Goal: Communication & Community: Answer question/provide support

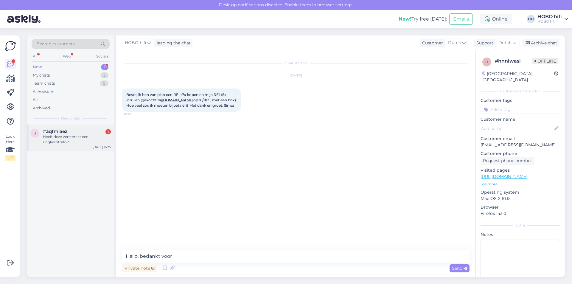
click at [76, 134] on div "Heeft deze versterker een ringkerntrafo?" at bounding box center [77, 139] width 68 height 11
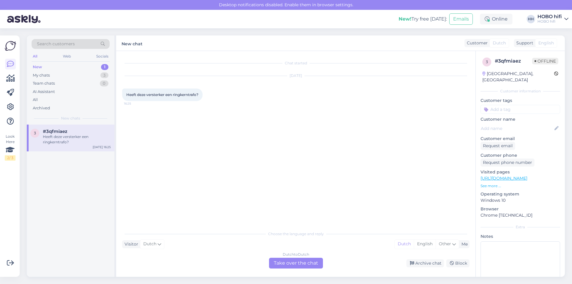
click at [304, 263] on div "Dutch to Dutch Take over the chat" at bounding box center [296, 263] width 54 height 11
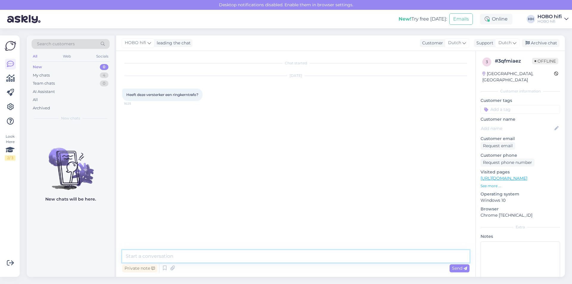
click at [182, 250] on textarea at bounding box center [295, 256] width 347 height 13
type textarea "Nee, dat heeft hij niet."
click at [172, 268] on icon at bounding box center [172, 268] width 8 height 9
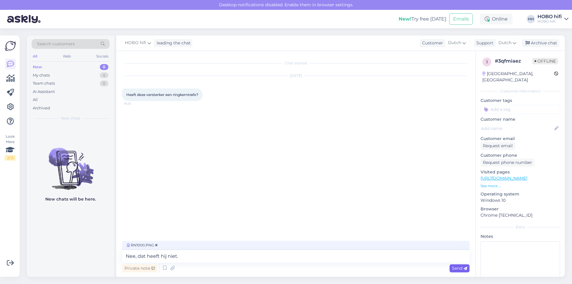
click at [454, 266] on span "Send" at bounding box center [459, 267] width 15 height 5
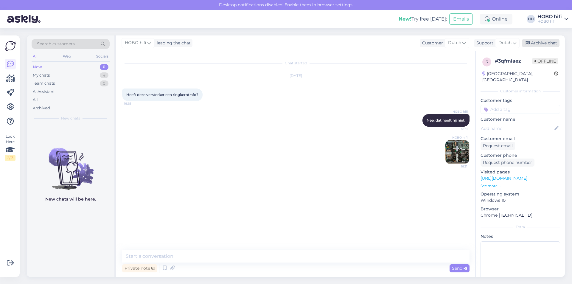
click at [541, 43] on div "Archive chat" at bounding box center [541, 43] width 38 height 8
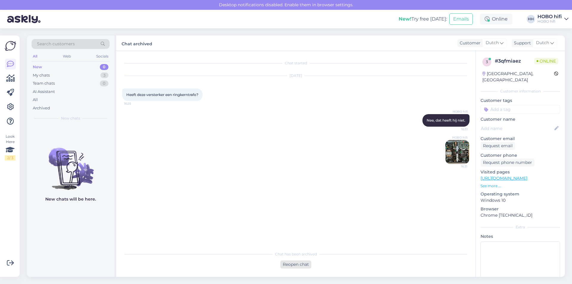
click at [307, 265] on div "Reopen chat" at bounding box center [295, 264] width 31 height 8
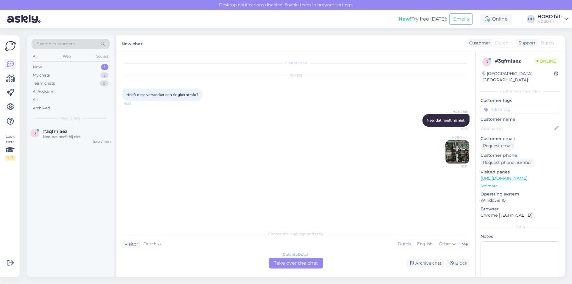
click at [273, 265] on div "Dutch to Dutch Take over the chat" at bounding box center [296, 263] width 54 height 11
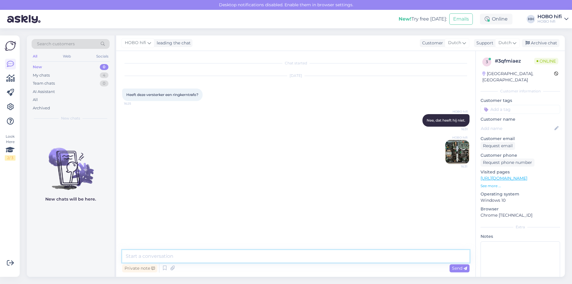
click at [176, 257] on textarea at bounding box center [295, 256] width 347 height 13
type textarea "Kan ik verder nog iets voor je betekenen?"
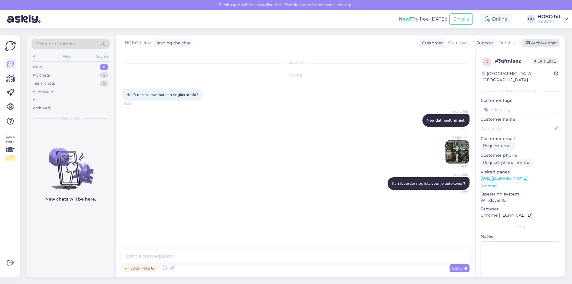
click at [541, 43] on div "Archive chat" at bounding box center [541, 43] width 38 height 8
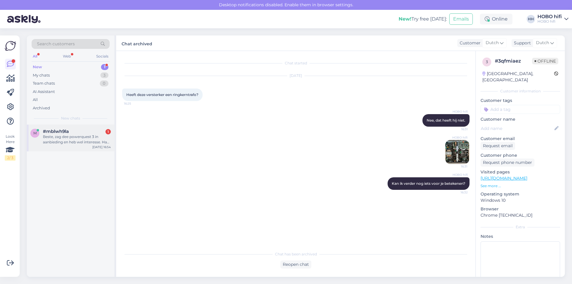
click at [87, 137] on div "Beste, zag dee powerquest 3 in aanbieding en heb wel interesse. Had enkel een v…" at bounding box center [77, 139] width 68 height 11
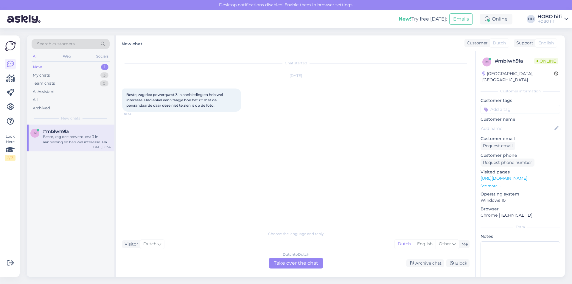
click at [287, 260] on div "Dutch to Dutch Take over the chat" at bounding box center [296, 263] width 54 height 11
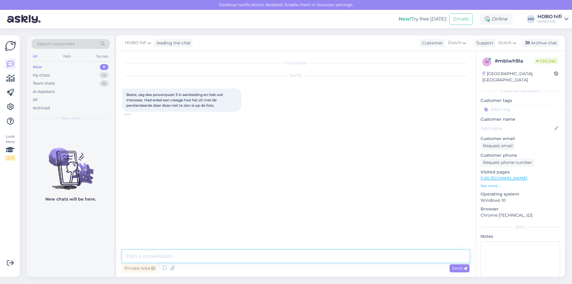
click at [173, 258] on textarea at bounding box center [295, 256] width 347 height 13
type textarea "Beste, de stekker is zowel geschikt voor Nederland als voor Belgie."
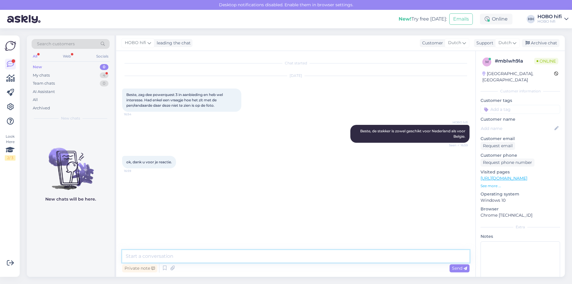
click at [153, 254] on textarea at bounding box center [295, 256] width 347 height 13
type textarea "Graag gedaan en alvast een fijne avond!"
click at [48, 76] on div "My chats" at bounding box center [41, 75] width 17 height 6
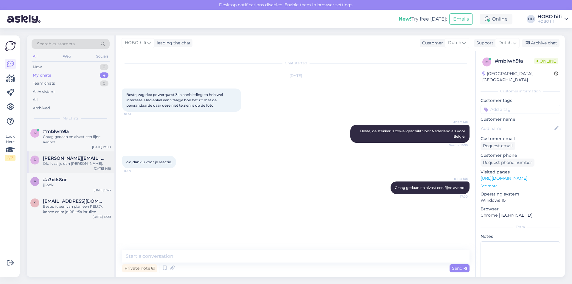
click at [75, 163] on div "Ok, ik zal je dan [PERSON_NAME]." at bounding box center [77, 163] width 68 height 5
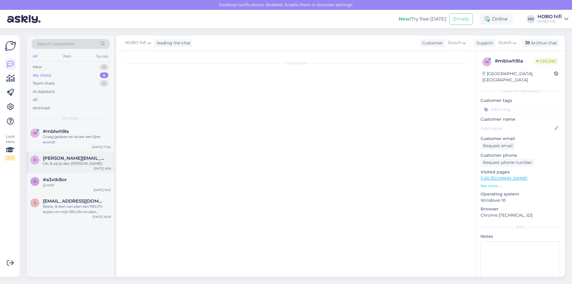
scroll to position [212, 0]
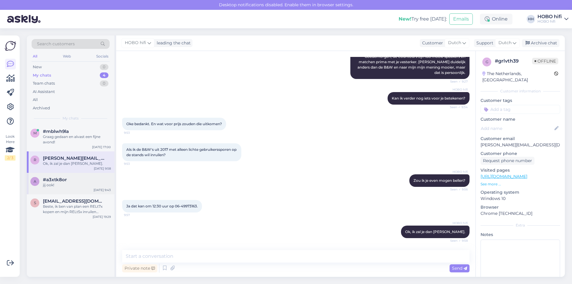
click at [84, 178] on div "#a3xtk8or" at bounding box center [77, 179] width 68 height 5
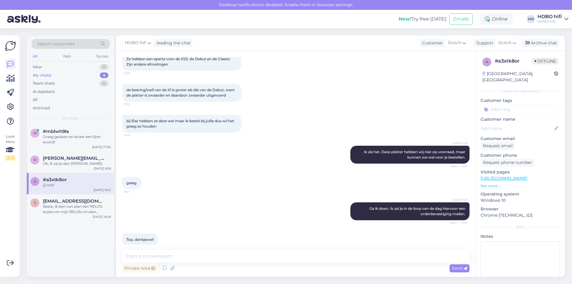
scroll to position [60, 0]
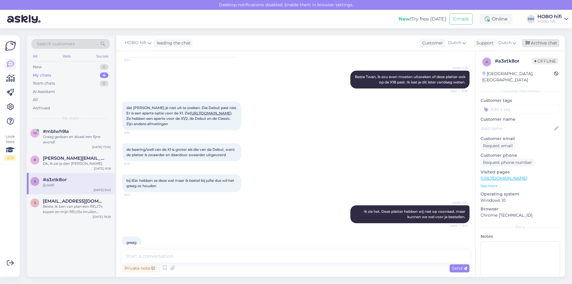
click at [534, 44] on div "Archive chat" at bounding box center [541, 43] width 38 height 8
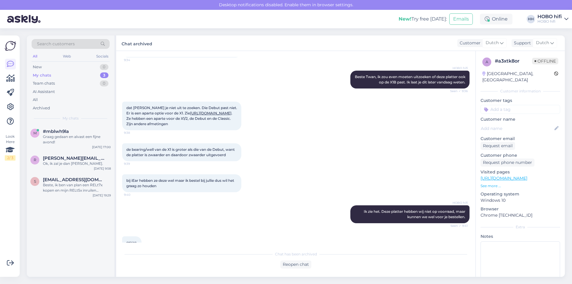
click at [42, 74] on div "My chats" at bounding box center [42, 75] width 18 height 6
click at [36, 67] on div "New" at bounding box center [37, 67] width 9 height 6
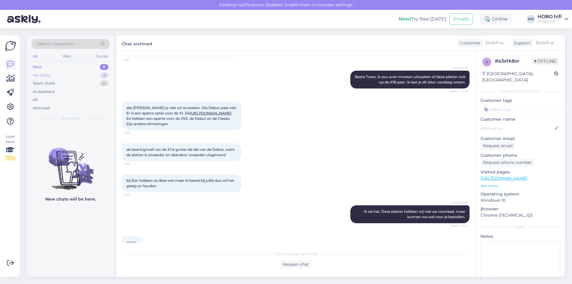
click at [53, 74] on div "My chats 3" at bounding box center [71, 75] width 78 height 8
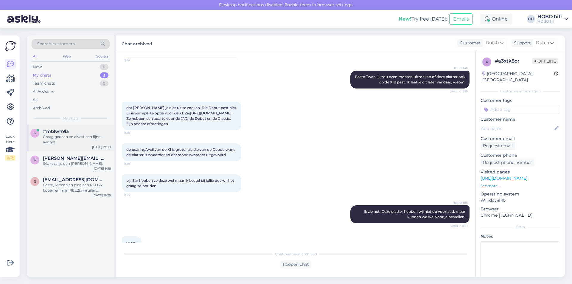
drag, startPoint x: 67, startPoint y: 137, endPoint x: 75, endPoint y: 135, distance: 8.5
click at [67, 137] on div "Graag gedaan en alvast een fijne avond!" at bounding box center [77, 139] width 68 height 11
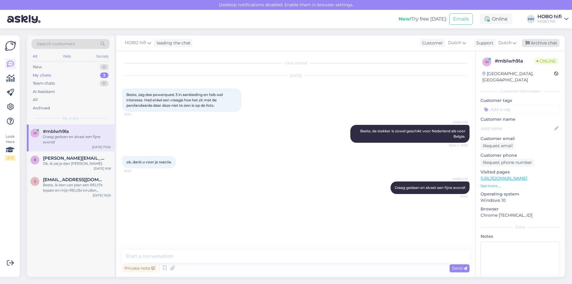
click at [534, 44] on div "Archive chat" at bounding box center [541, 43] width 38 height 8
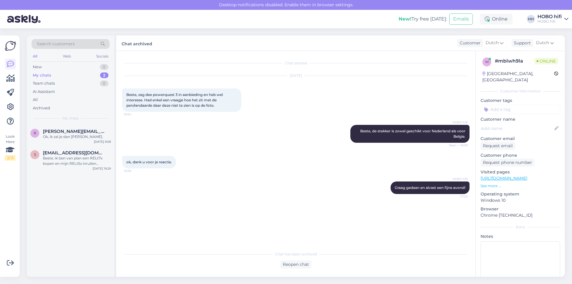
click at [46, 76] on div "My chats" at bounding box center [42, 75] width 18 height 6
click at [58, 131] on span "[PERSON_NAME][EMAIL_ADDRESS][DOMAIN_NAME]" at bounding box center [74, 131] width 62 height 5
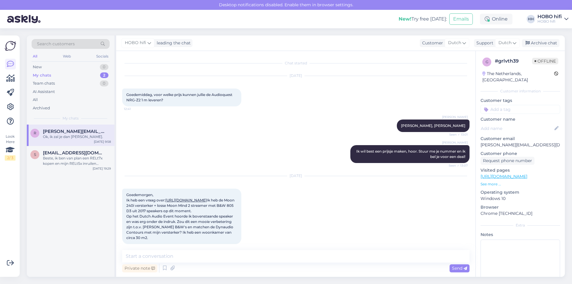
scroll to position [212, 0]
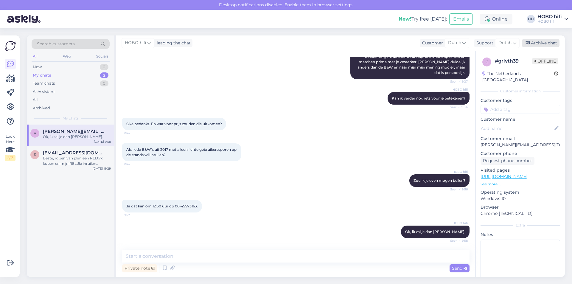
click at [539, 43] on div "Archive chat" at bounding box center [541, 43] width 38 height 8
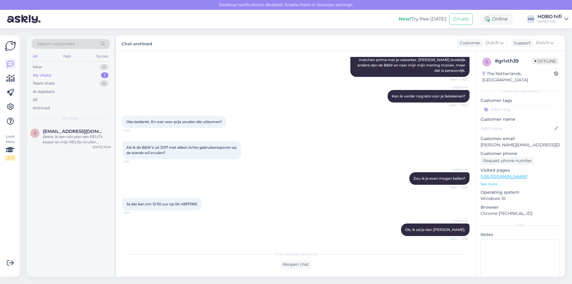
click at [46, 74] on div "My chats" at bounding box center [42, 75] width 18 height 6
click at [44, 76] on div "My chats" at bounding box center [42, 75] width 18 height 6
click at [44, 83] on div "Team chats" at bounding box center [44, 83] width 22 height 6
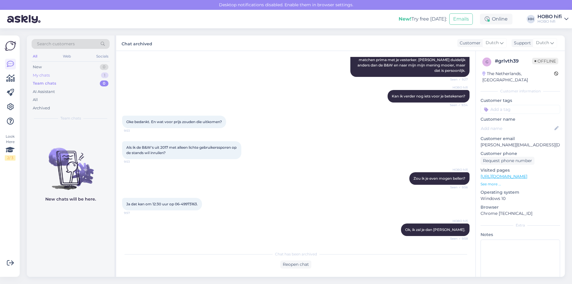
click at [42, 74] on div "My chats" at bounding box center [41, 75] width 17 height 6
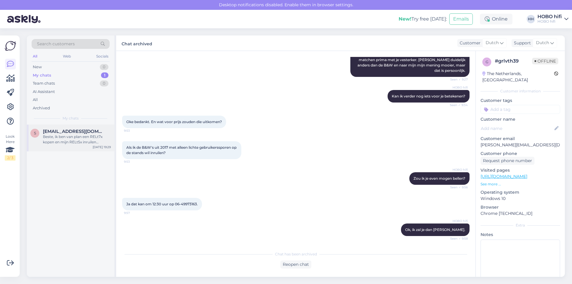
click at [79, 132] on span "[EMAIL_ADDRESS][DOMAIN_NAME]" at bounding box center [74, 131] width 62 height 5
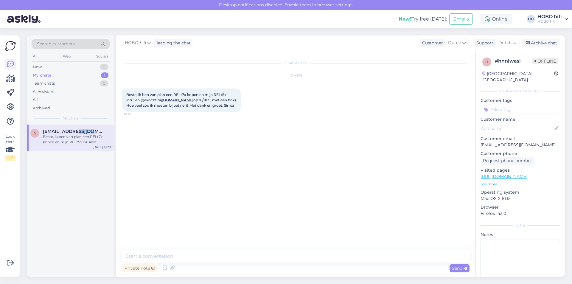
click at [79, 132] on span "[EMAIL_ADDRESS][DOMAIN_NAME]" at bounding box center [74, 131] width 62 height 5
click at [172, 256] on textarea at bounding box center [295, 256] width 347 height 13
drag, startPoint x: 549, startPoint y: 45, endPoint x: 527, endPoint y: 64, distance: 29.1
click at [549, 45] on div "Archive chat" at bounding box center [541, 43] width 38 height 8
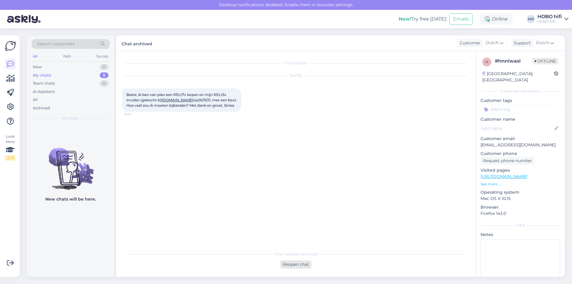
click at [301, 265] on div "Reopen chat" at bounding box center [295, 264] width 31 height 8
click at [298, 265] on div "Dutch to Dutch Take over the chat" at bounding box center [296, 263] width 54 height 11
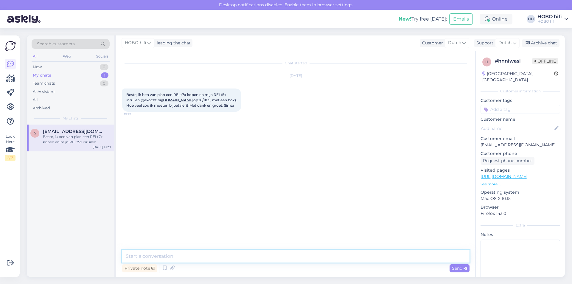
click at [188, 259] on textarea at bounding box center [295, 256] width 347 height 13
type textarea "Beste Sinisa, wij zijn geen Rel dealer en kunnen dit merk dus helaas niet lever…"
click at [457, 266] on span "Send" at bounding box center [459, 267] width 15 height 5
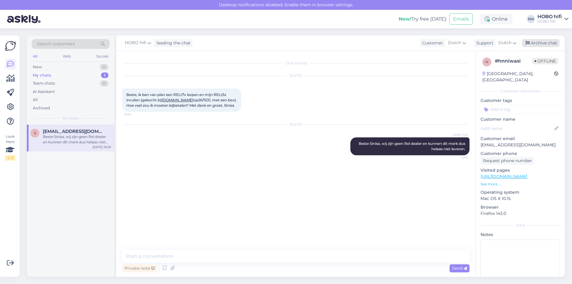
click at [544, 42] on div "Archive chat" at bounding box center [541, 43] width 38 height 8
